Goal: Navigation & Orientation: Find specific page/section

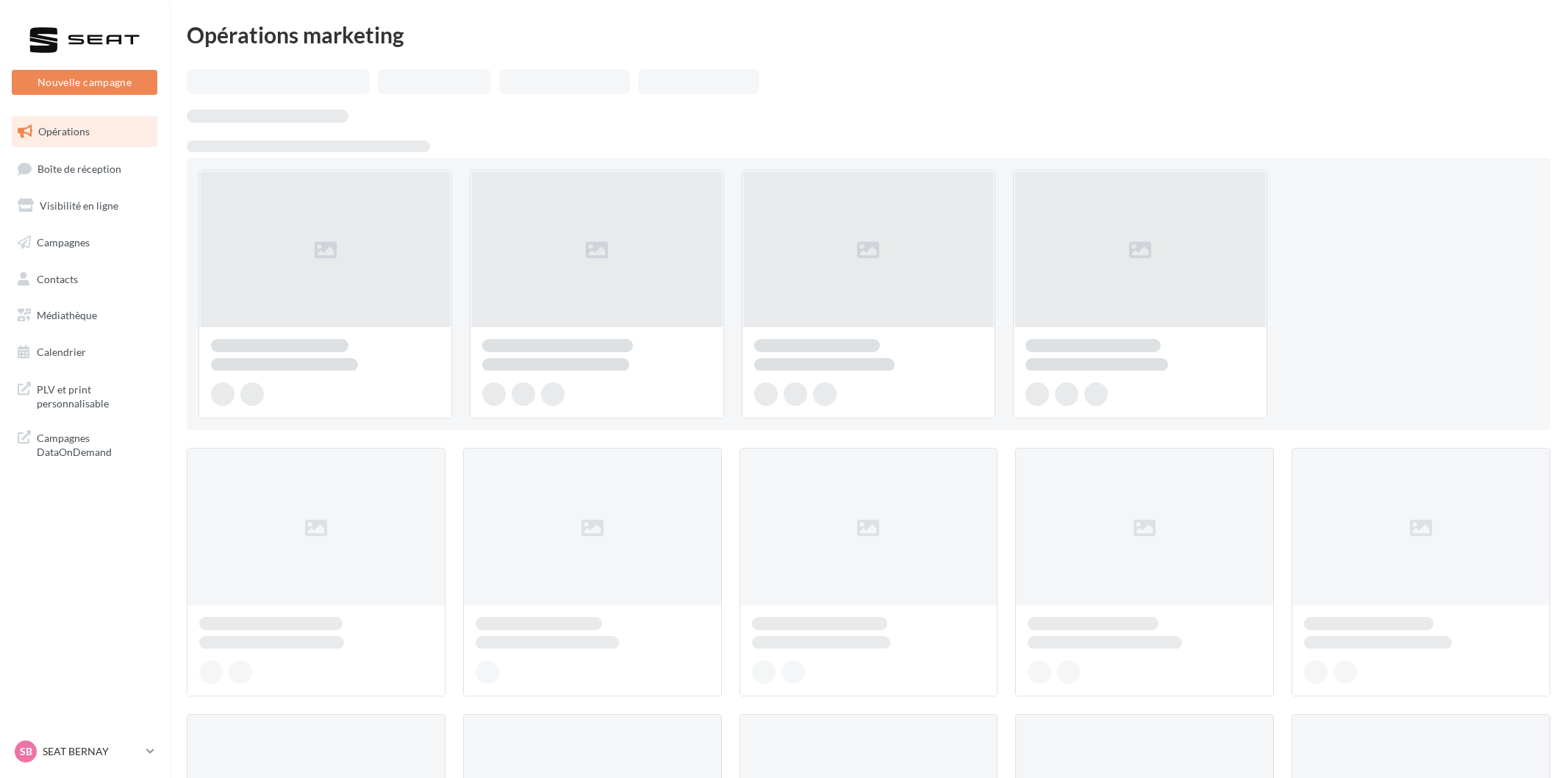
click at [94, 163] on span "Boîte de réception" at bounding box center [79, 168] width 84 height 12
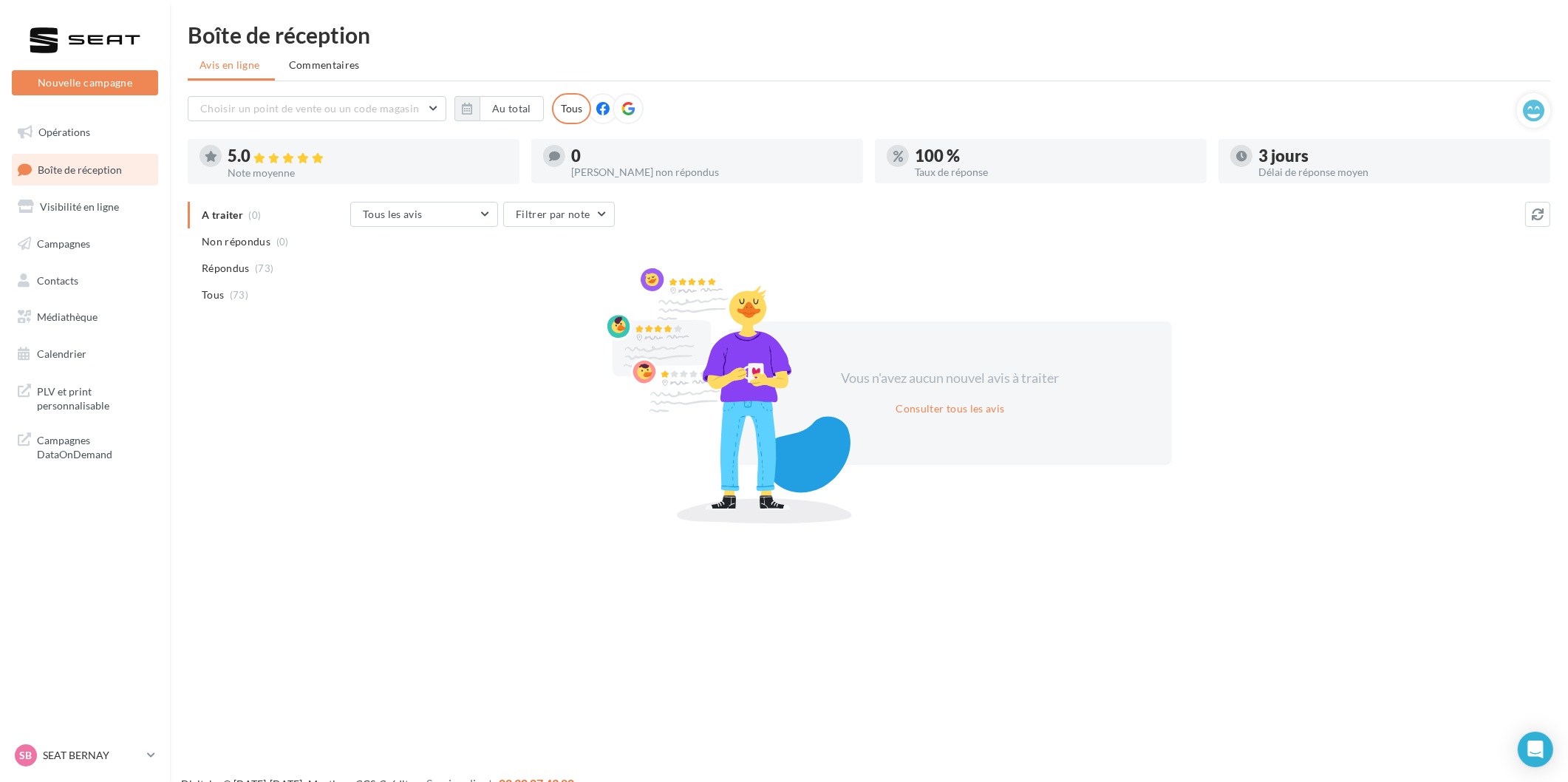
click at [98, 748] on p "SEAT BERNAY" at bounding box center [92, 755] width 98 height 15
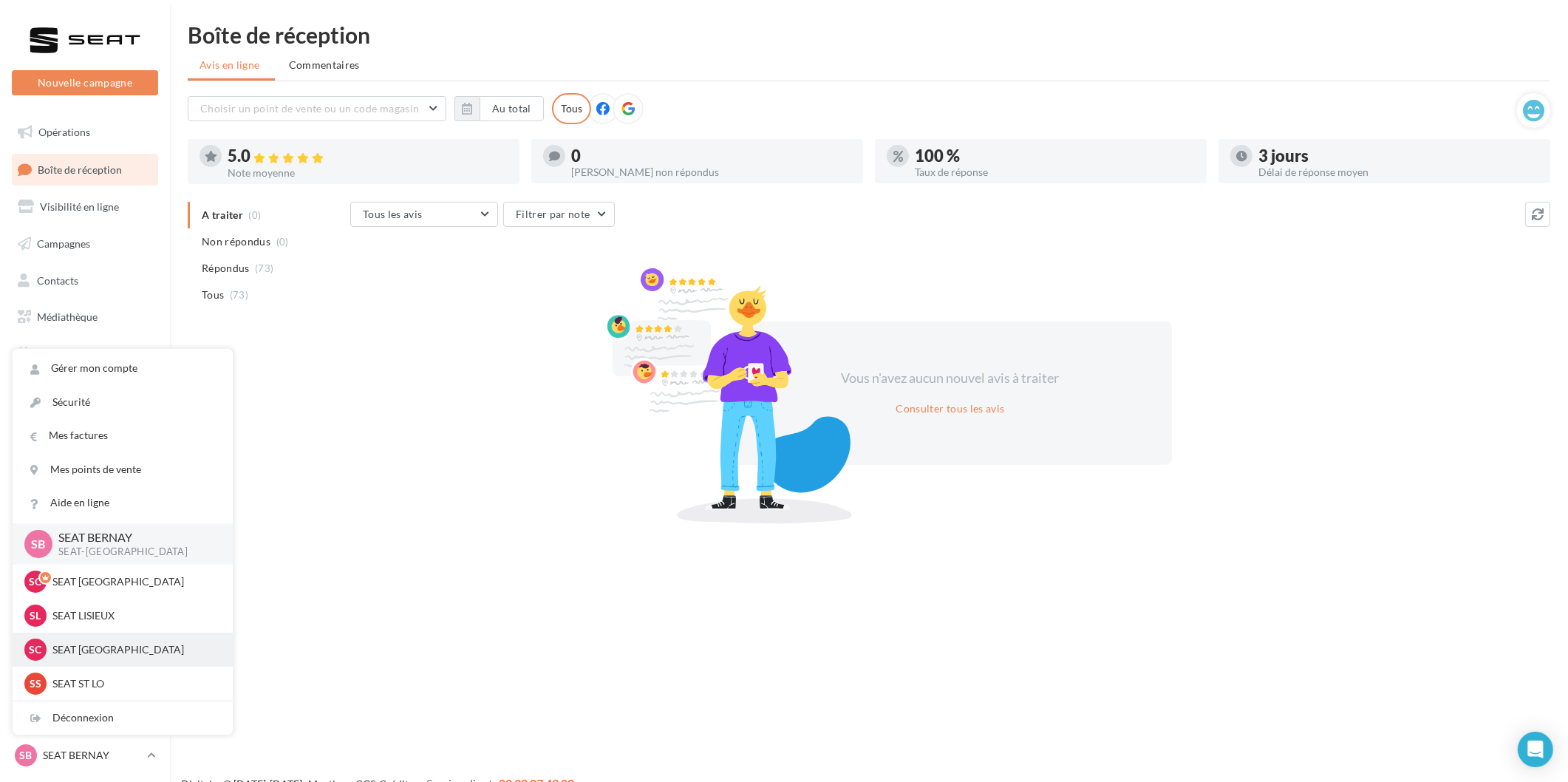
click at [107, 654] on p "SEAT [GEOGRAPHIC_DATA]" at bounding box center [134, 650] width 163 height 15
